Goal: Information Seeking & Learning: Learn about a topic

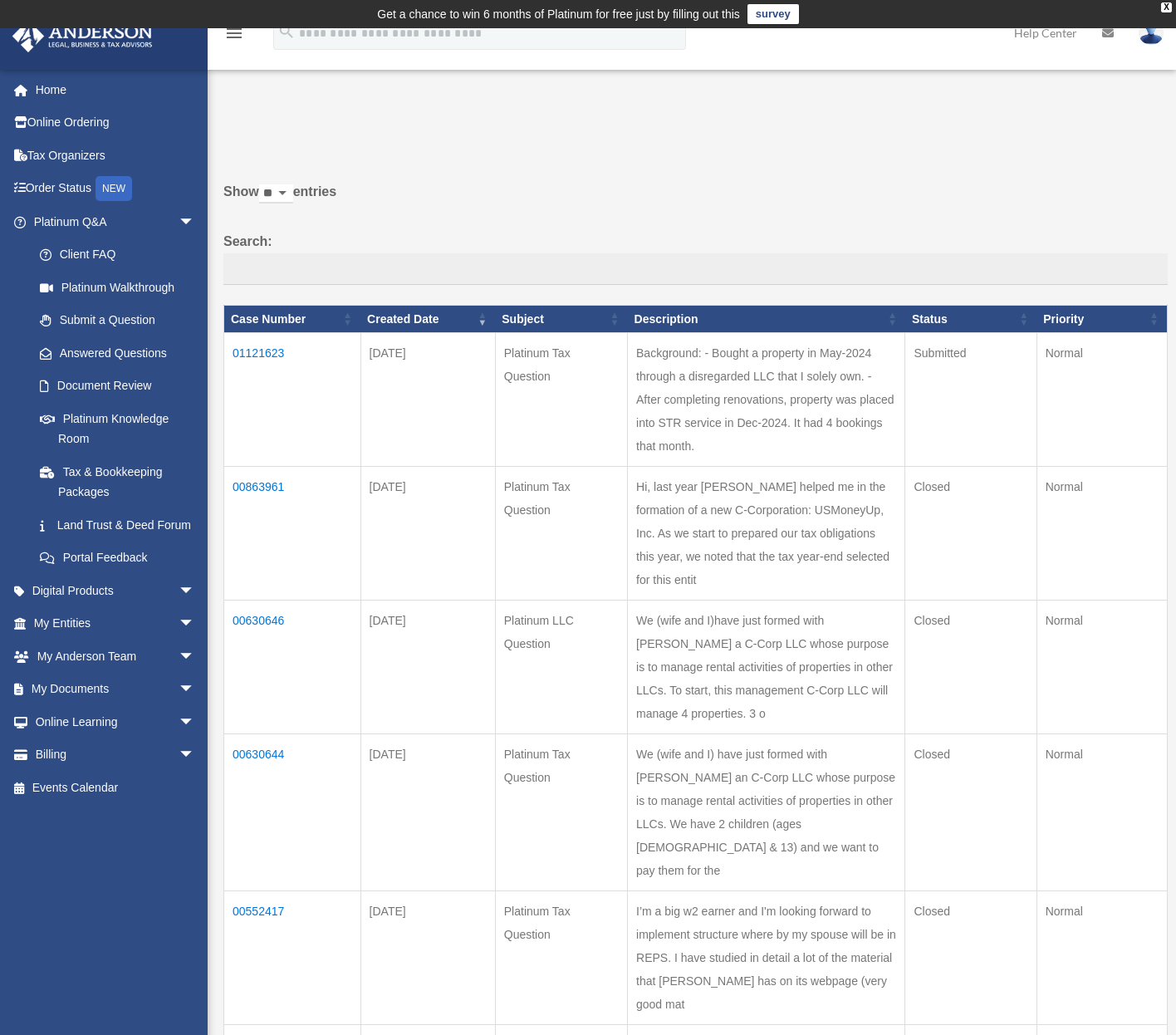
click at [659, 470] on td "Hi, last year [PERSON_NAME] helped me in the formation of a new C-Corporation: …" at bounding box center [766, 533] width 278 height 134
click at [272, 467] on td "00863961" at bounding box center [292, 533] width 137 height 134
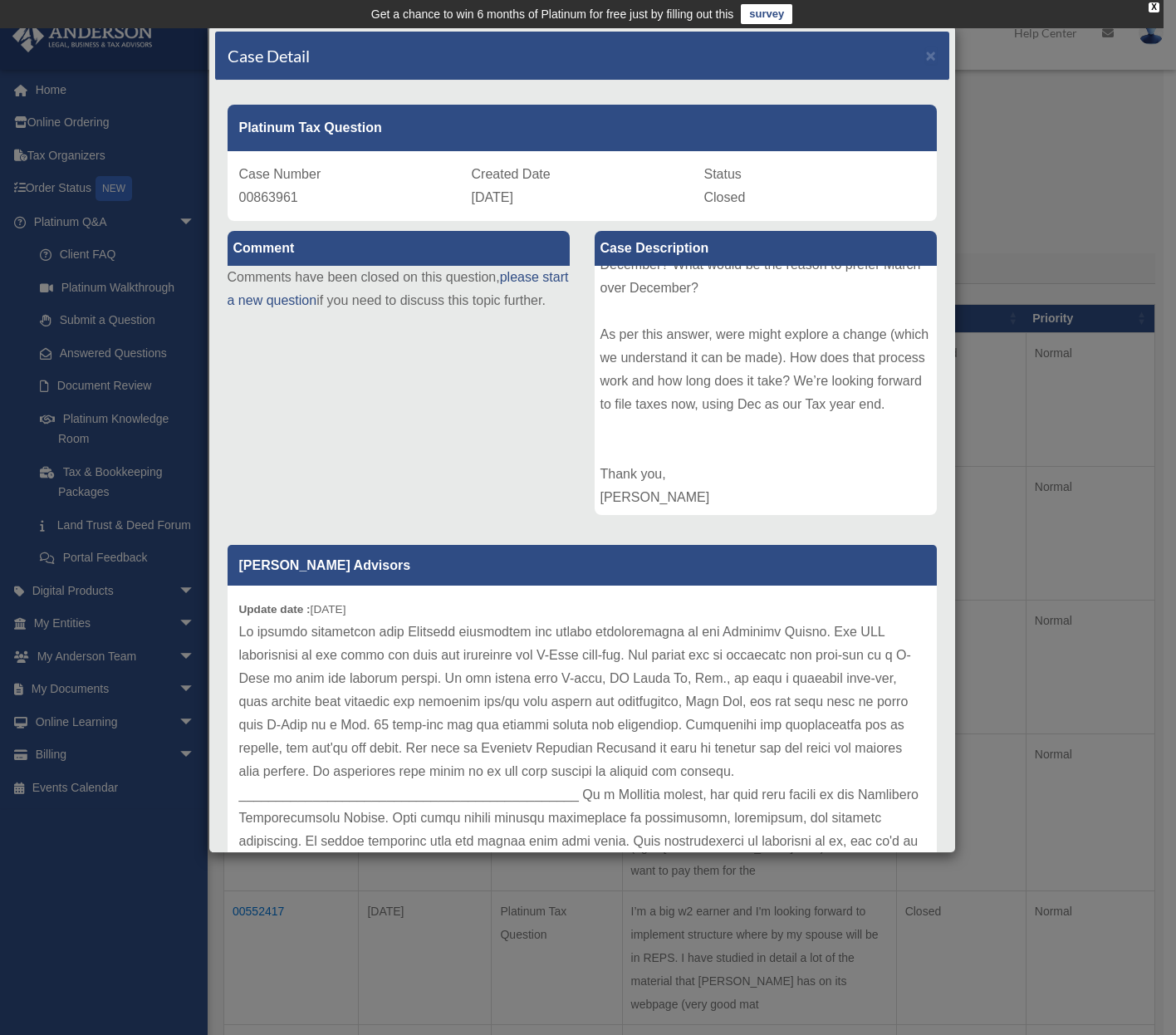
scroll to position [62, 0]
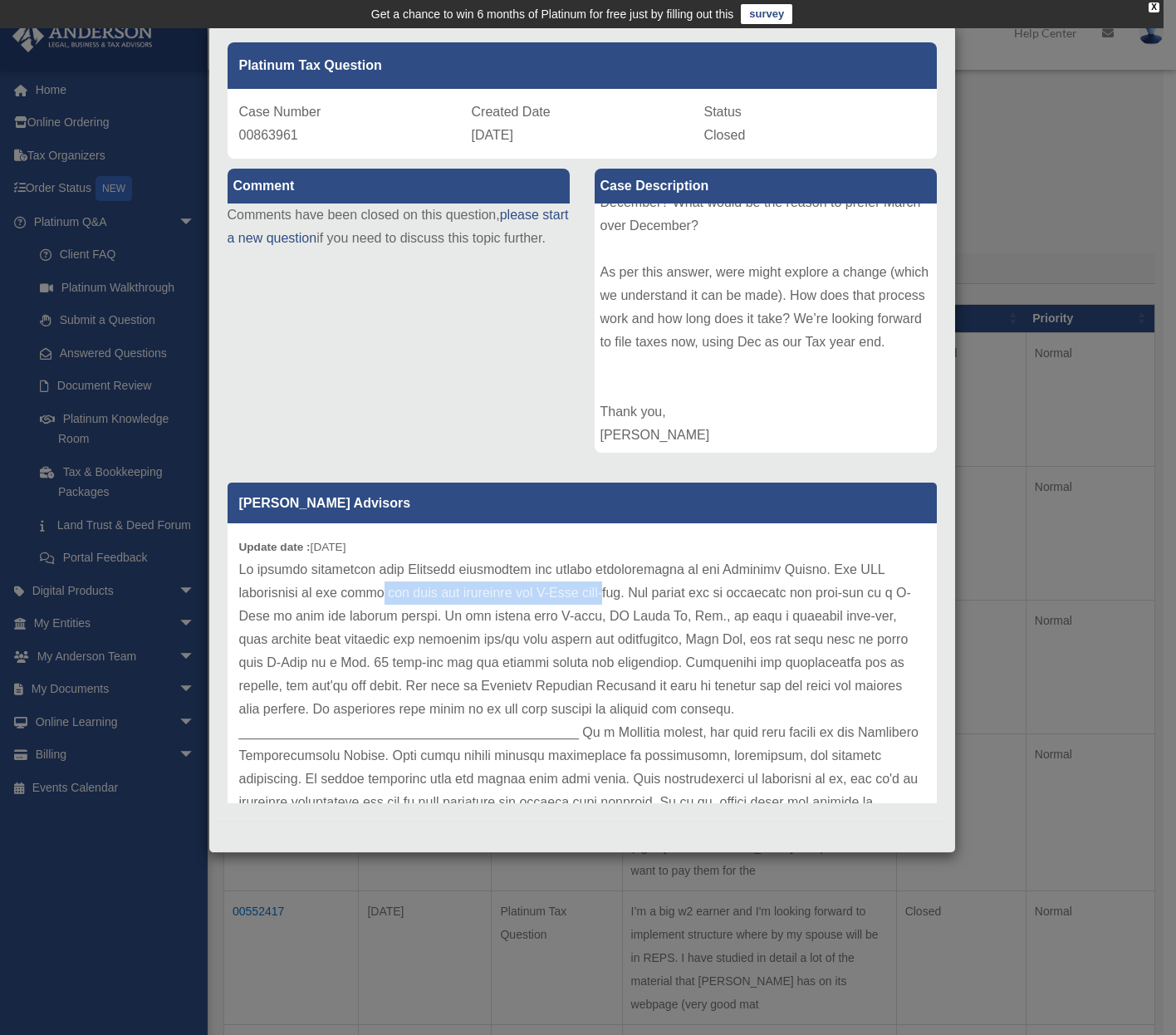
drag, startPoint x: 377, startPoint y: 591, endPoint x: 628, endPoint y: 593, distance: 251.0
click at [628, 593] on p at bounding box center [583, 698] width 687 height 279
click at [634, 595] on p at bounding box center [583, 698] width 687 height 279
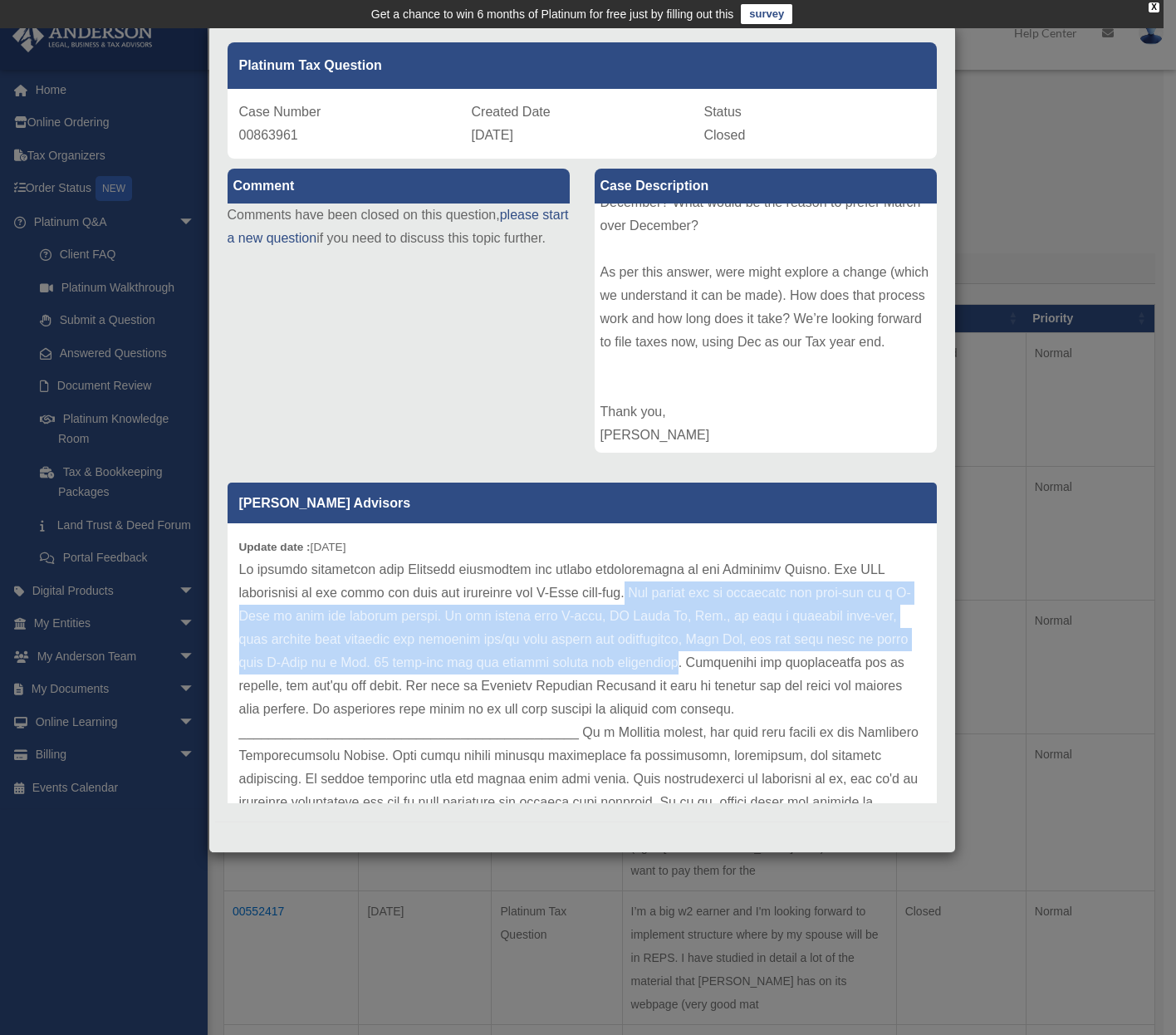
drag, startPoint x: 651, startPoint y: 594, endPoint x: 672, endPoint y: 656, distance: 65.5
click at [672, 656] on p at bounding box center [583, 698] width 687 height 279
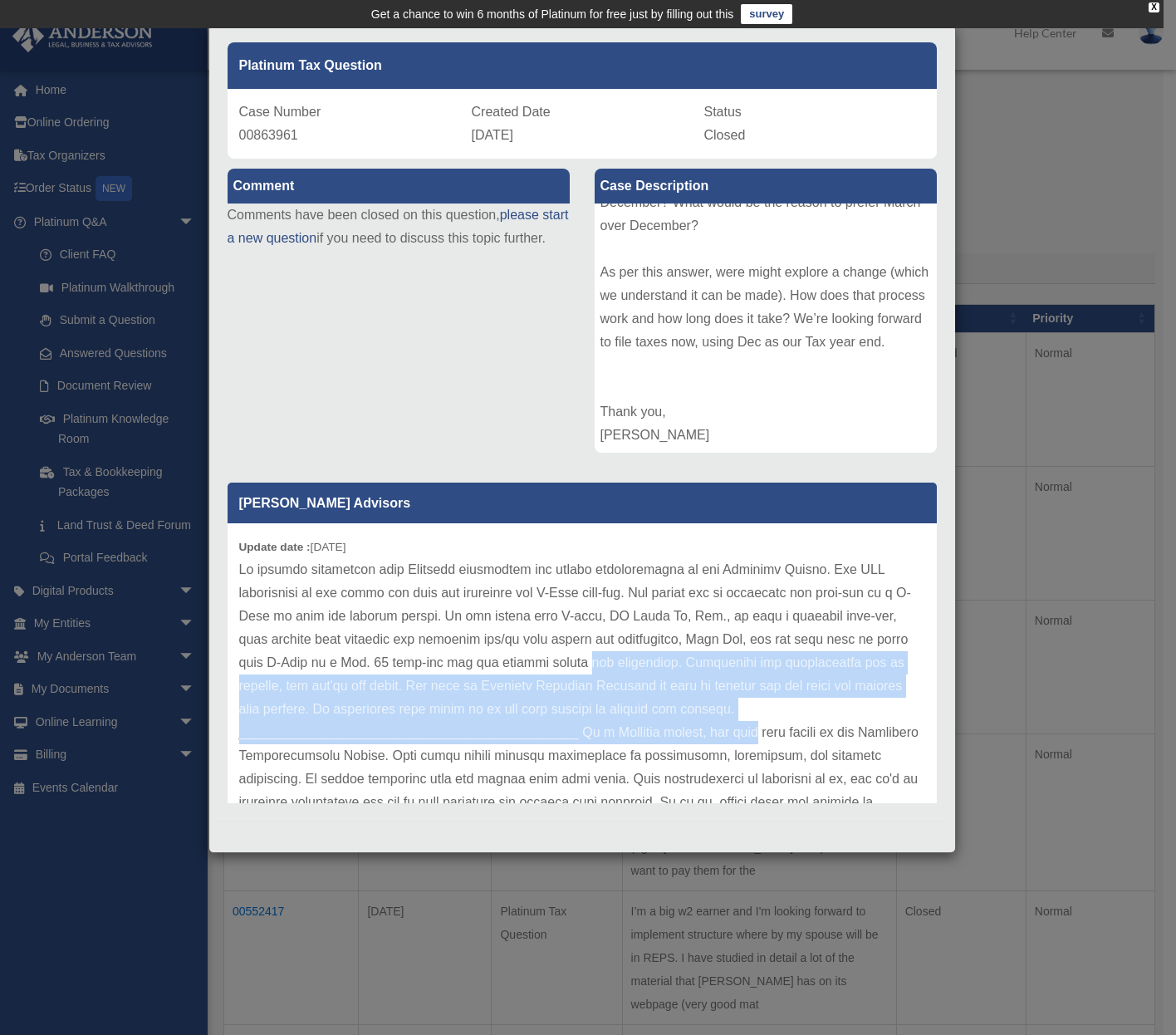
drag, startPoint x: 777, startPoint y: 717, endPoint x: 595, endPoint y: 646, distance: 195.4
click at [595, 646] on p at bounding box center [583, 698] width 687 height 279
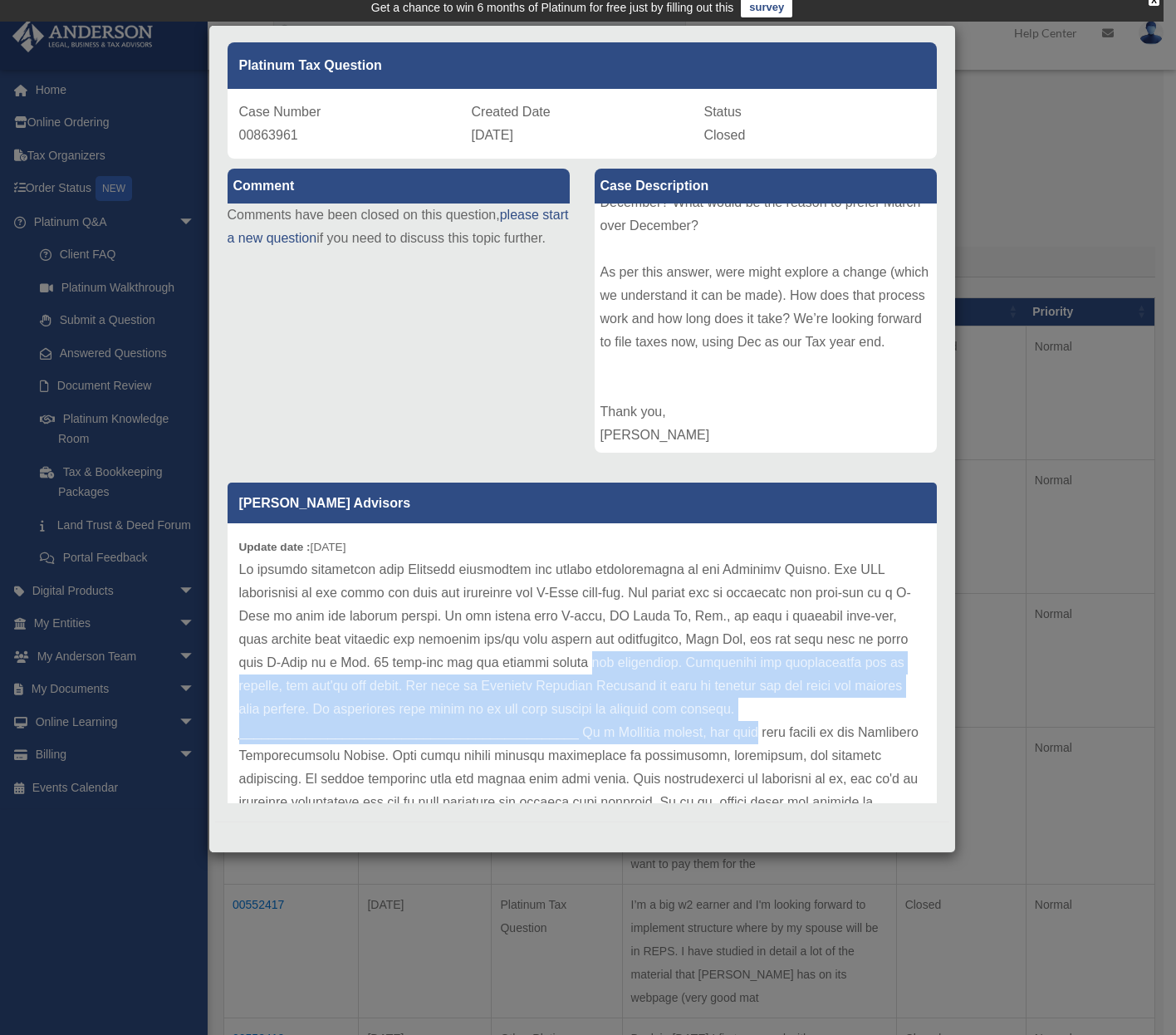
scroll to position [0, 0]
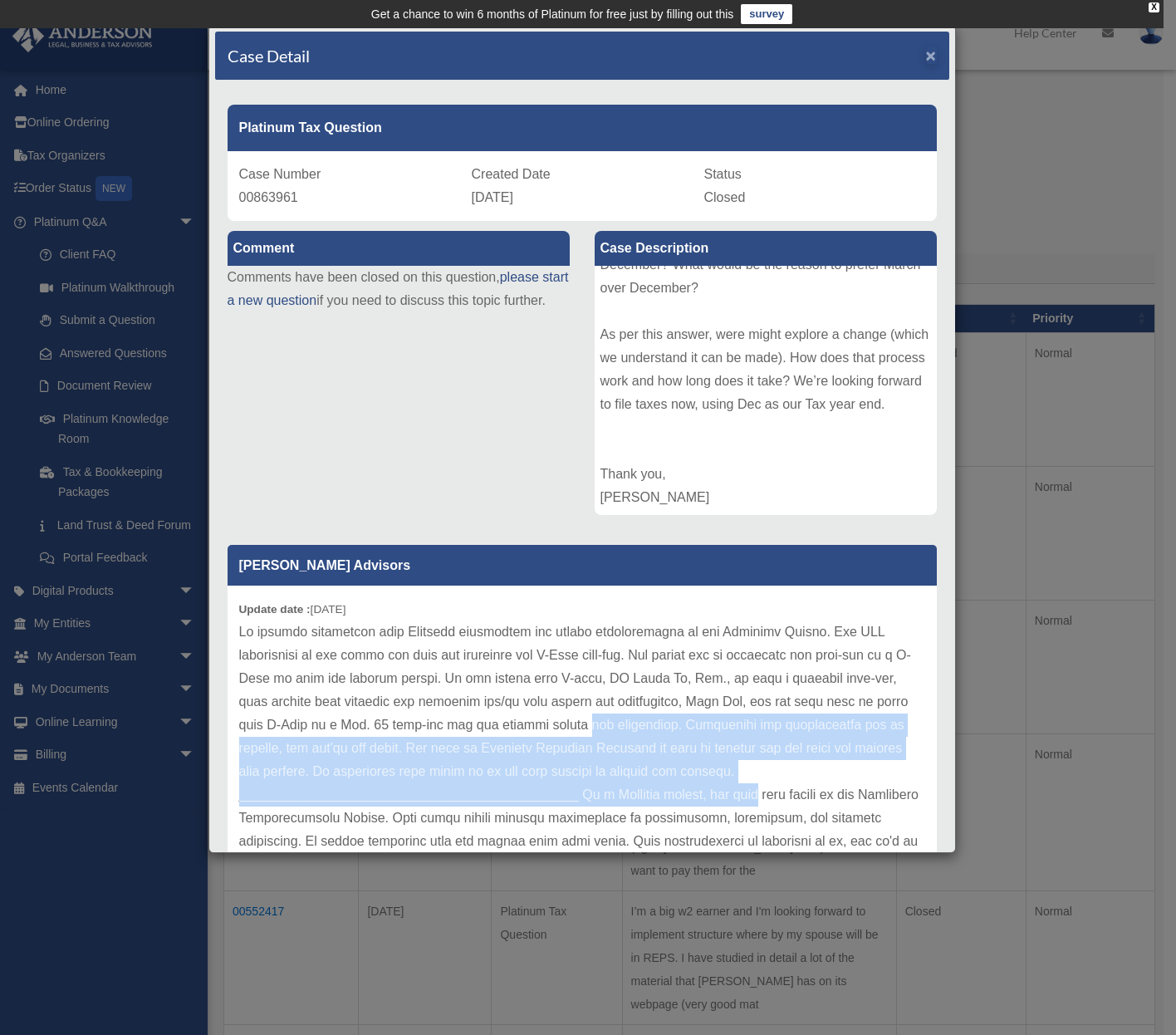
click at [926, 53] on span "×" at bounding box center [931, 55] width 10 height 19
